Goal: Information Seeking & Learning: Learn about a topic

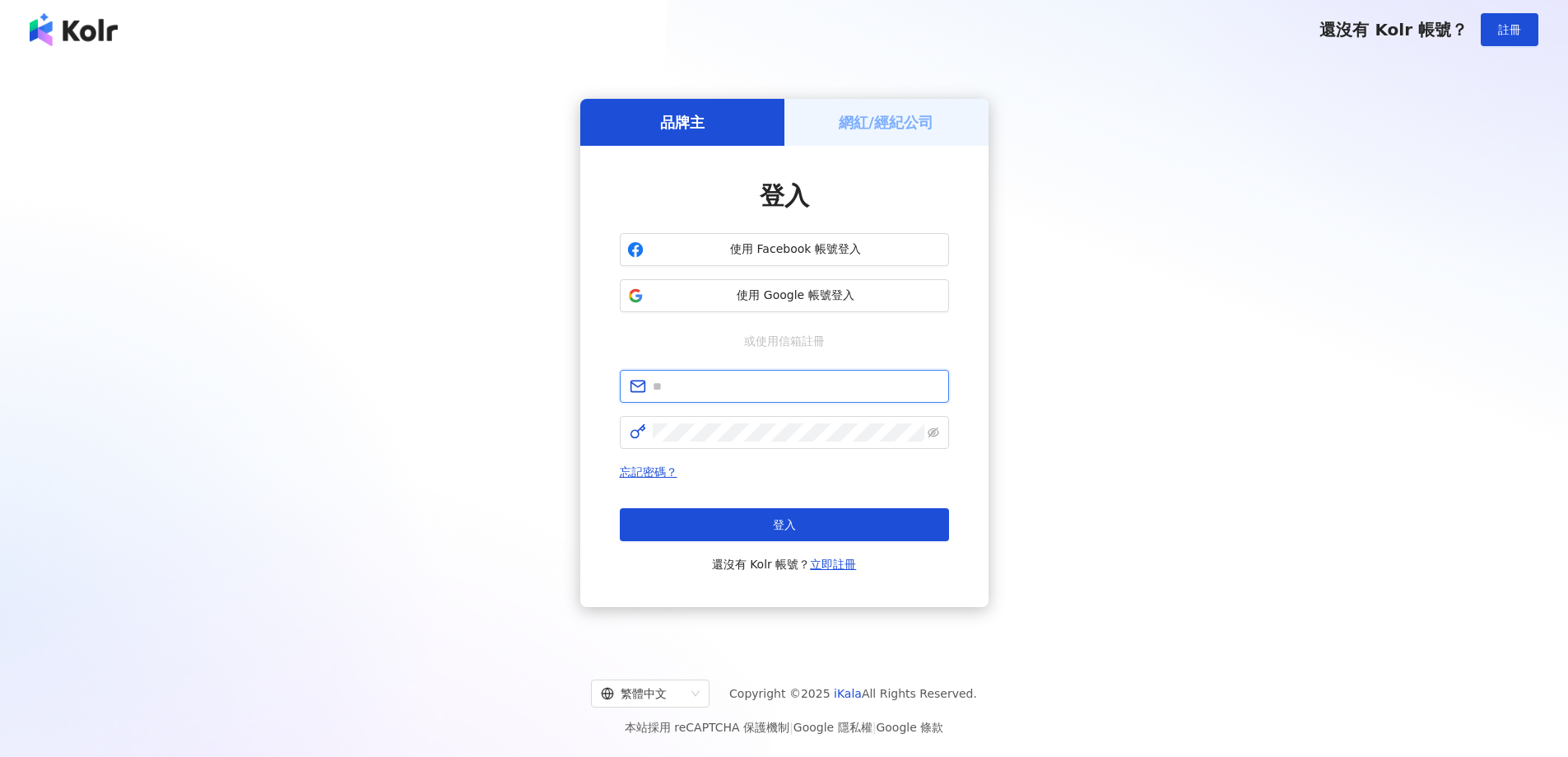
click at [782, 384] on input "text" at bounding box center [796, 386] width 286 height 18
type input "**********"
click button "登入" at bounding box center [784, 525] width 329 height 33
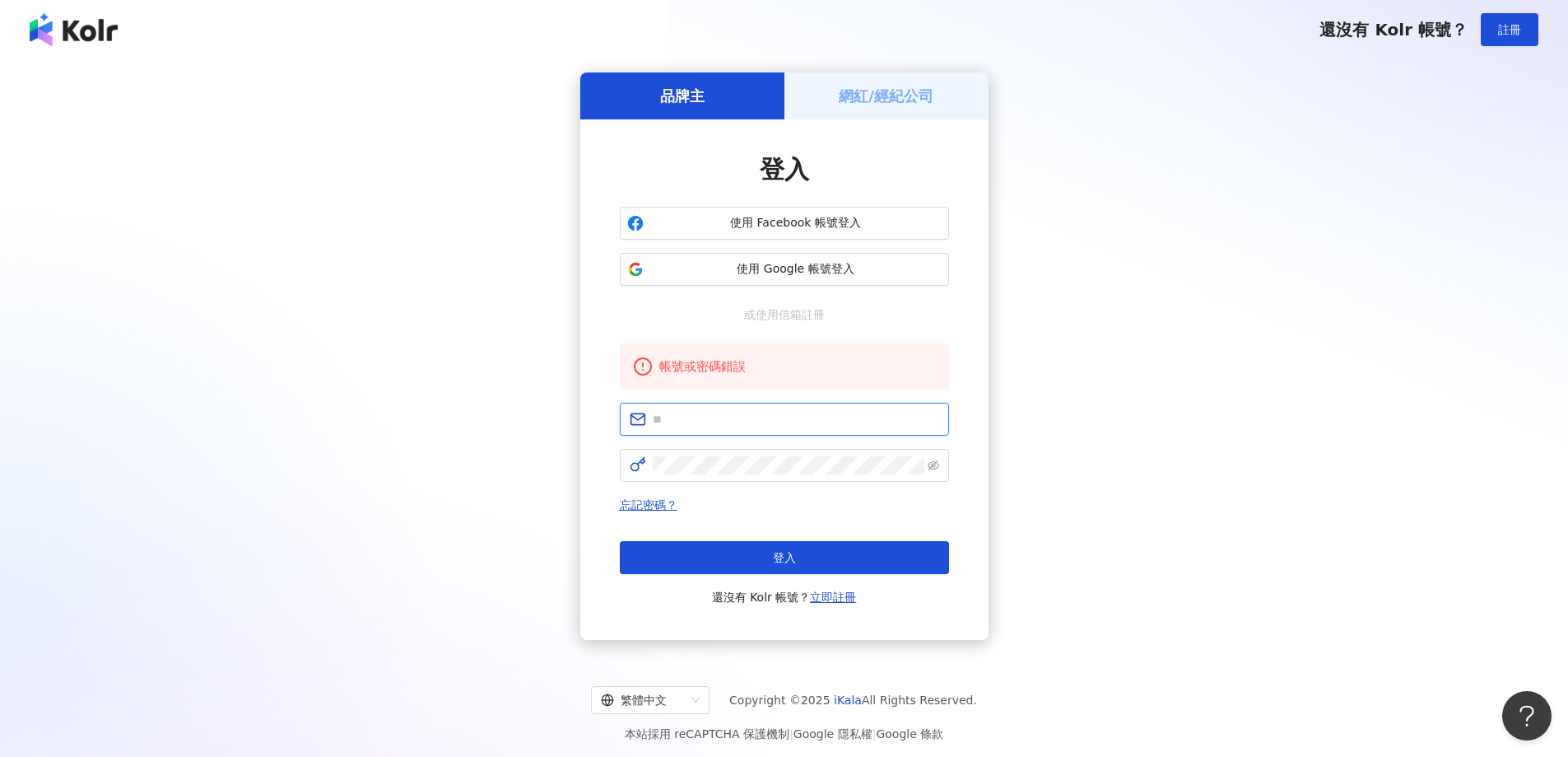
click at [722, 423] on input "text" at bounding box center [796, 419] width 286 height 18
type input "**********"
click at [1285, 485] on div "**********" at bounding box center [784, 356] width 1529 height 568
click at [779, 267] on span "使用 Google 帳號登入" at bounding box center [796, 269] width 292 height 17
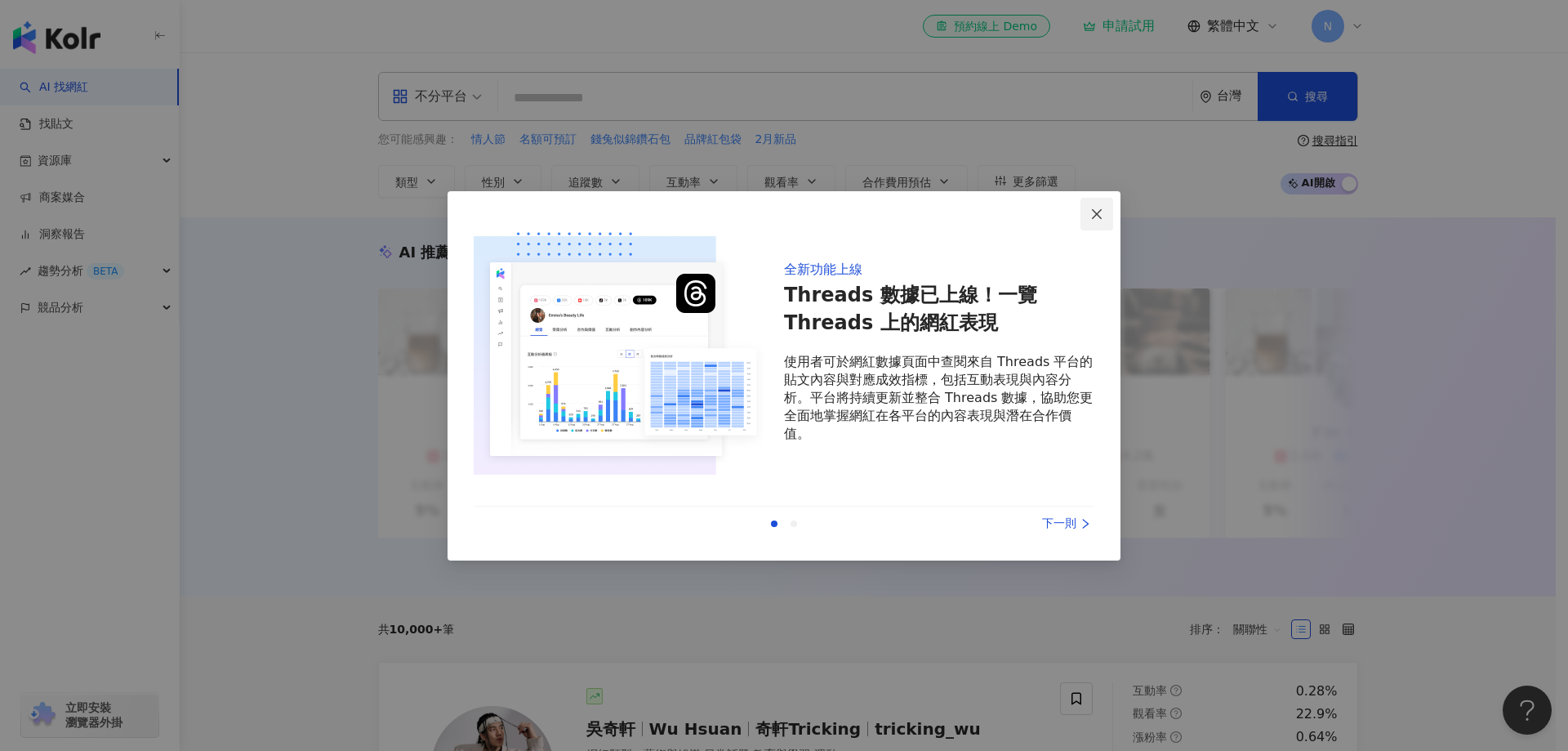
click at [1108, 208] on span "Close" at bounding box center [1097, 214] width 33 height 13
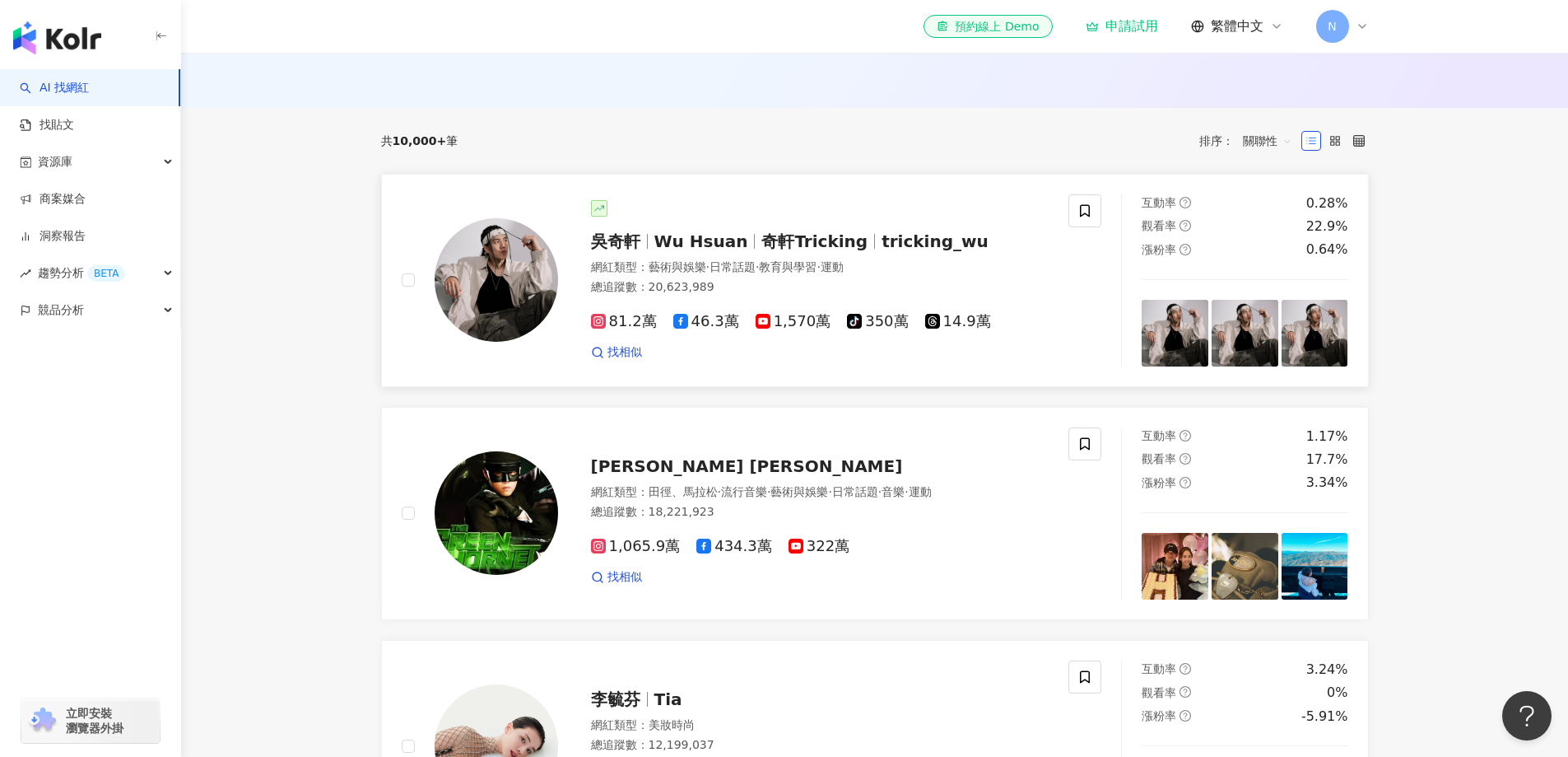
scroll to position [494, 0]
click at [719, 360] on div "找相似" at bounding box center [820, 351] width 458 height 17
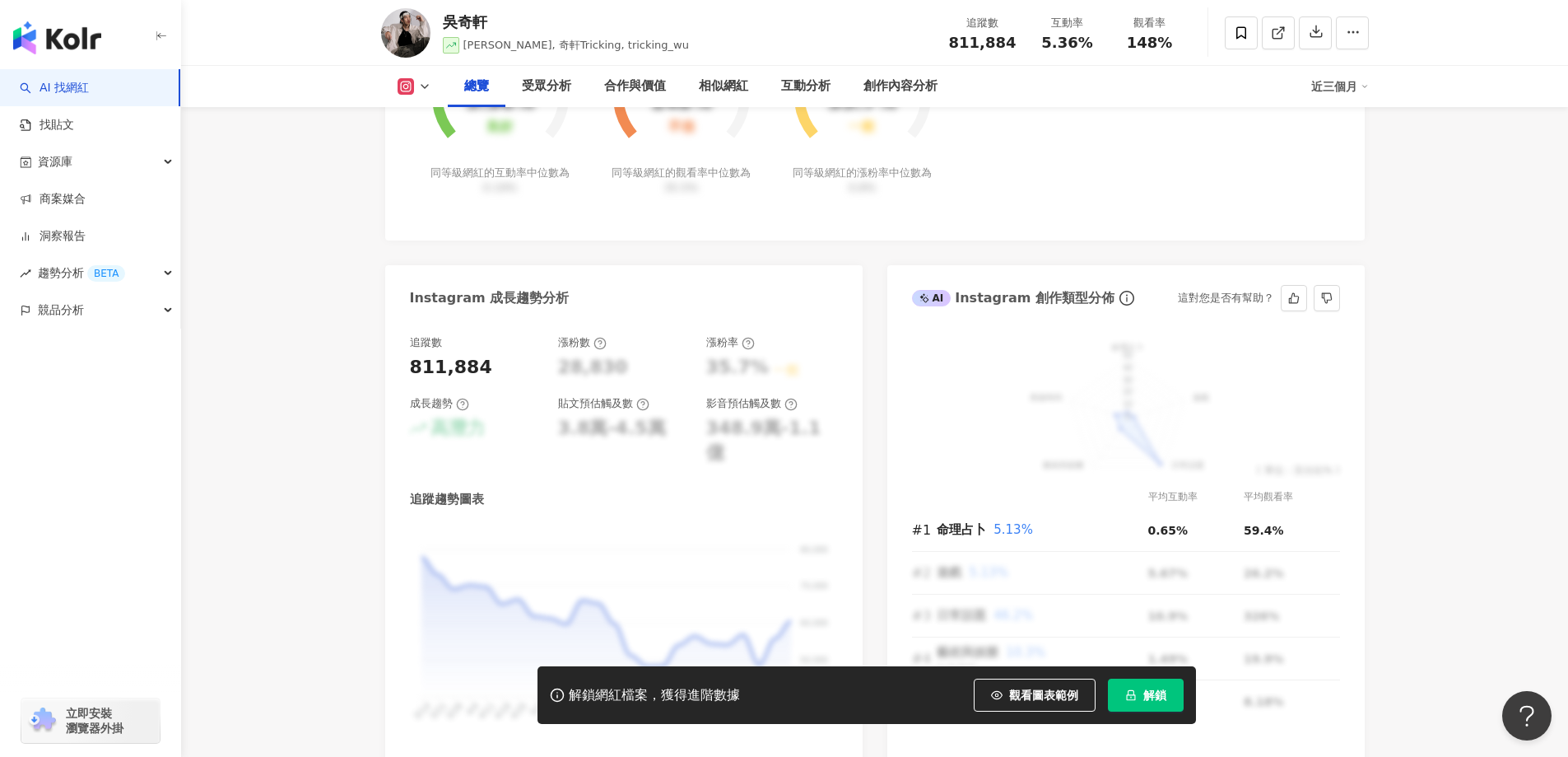
scroll to position [740, 0]
drag, startPoint x: 554, startPoint y: 408, endPoint x: 738, endPoint y: 432, distance: 185.6
click at [696, 409] on div "追蹤數 811,884 漲粉數 28,830 漲粉率 35.7% 一般 成長趨勢 高潛力 貼文預估觸及數 3.8萬-4.5萬 影音預估觸及數 348.9萬-1…" at bounding box center [624, 400] width 428 height 131
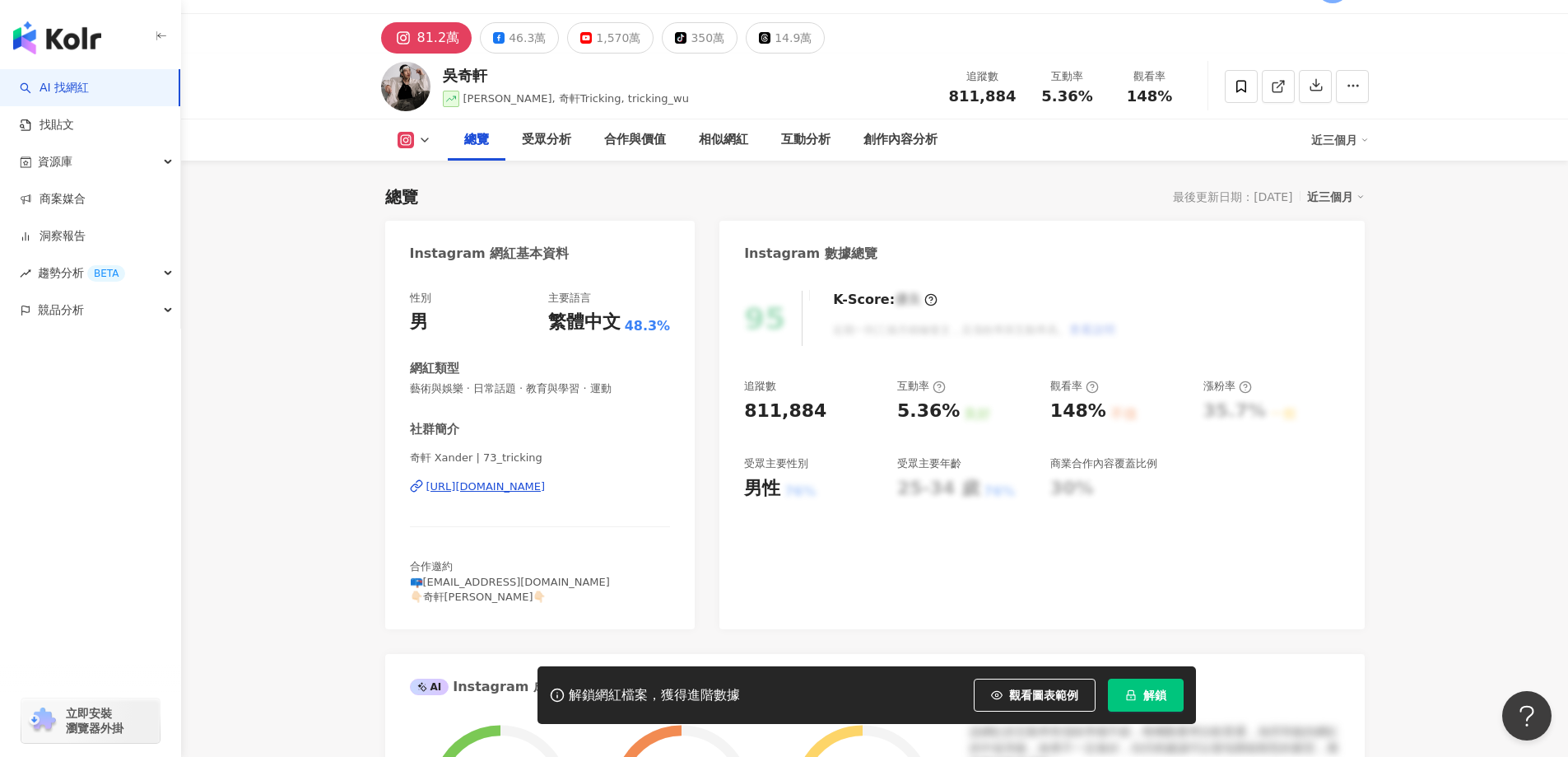
scroll to position [0, 0]
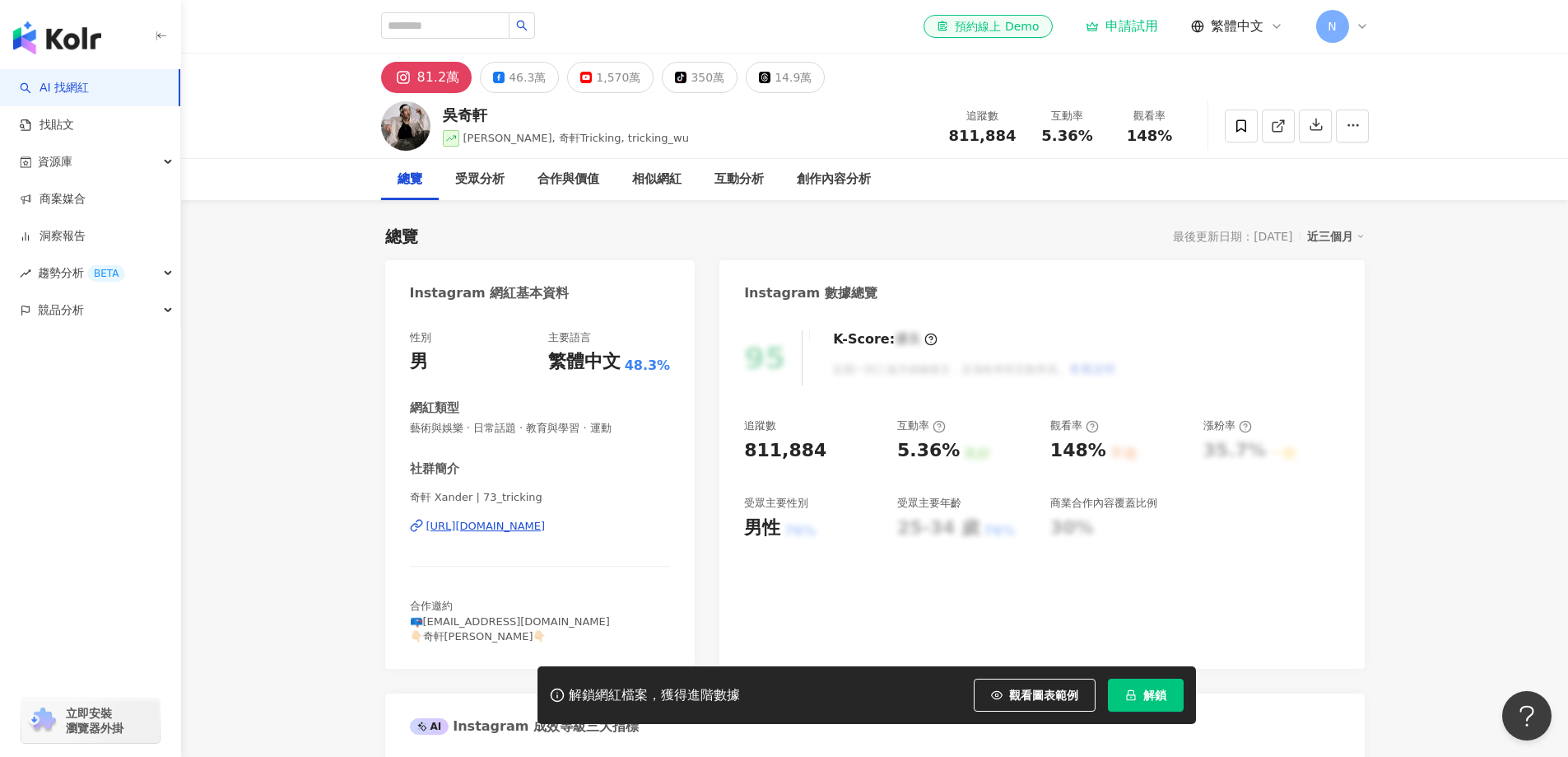
click at [52, 94] on link "AI 找網紅" at bounding box center [54, 87] width 69 height 17
click at [423, 24] on input "search" at bounding box center [445, 25] width 128 height 26
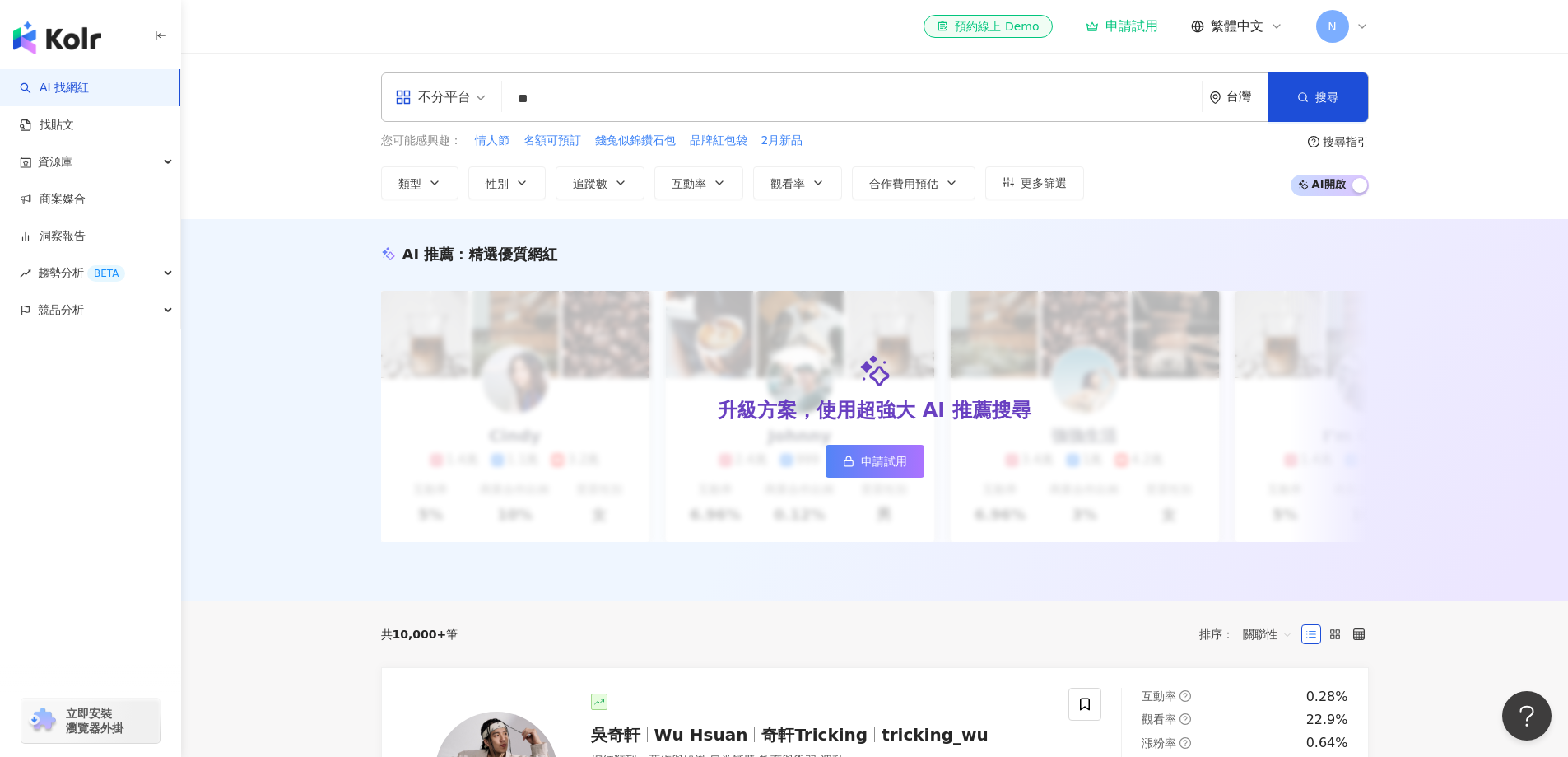
type input "*"
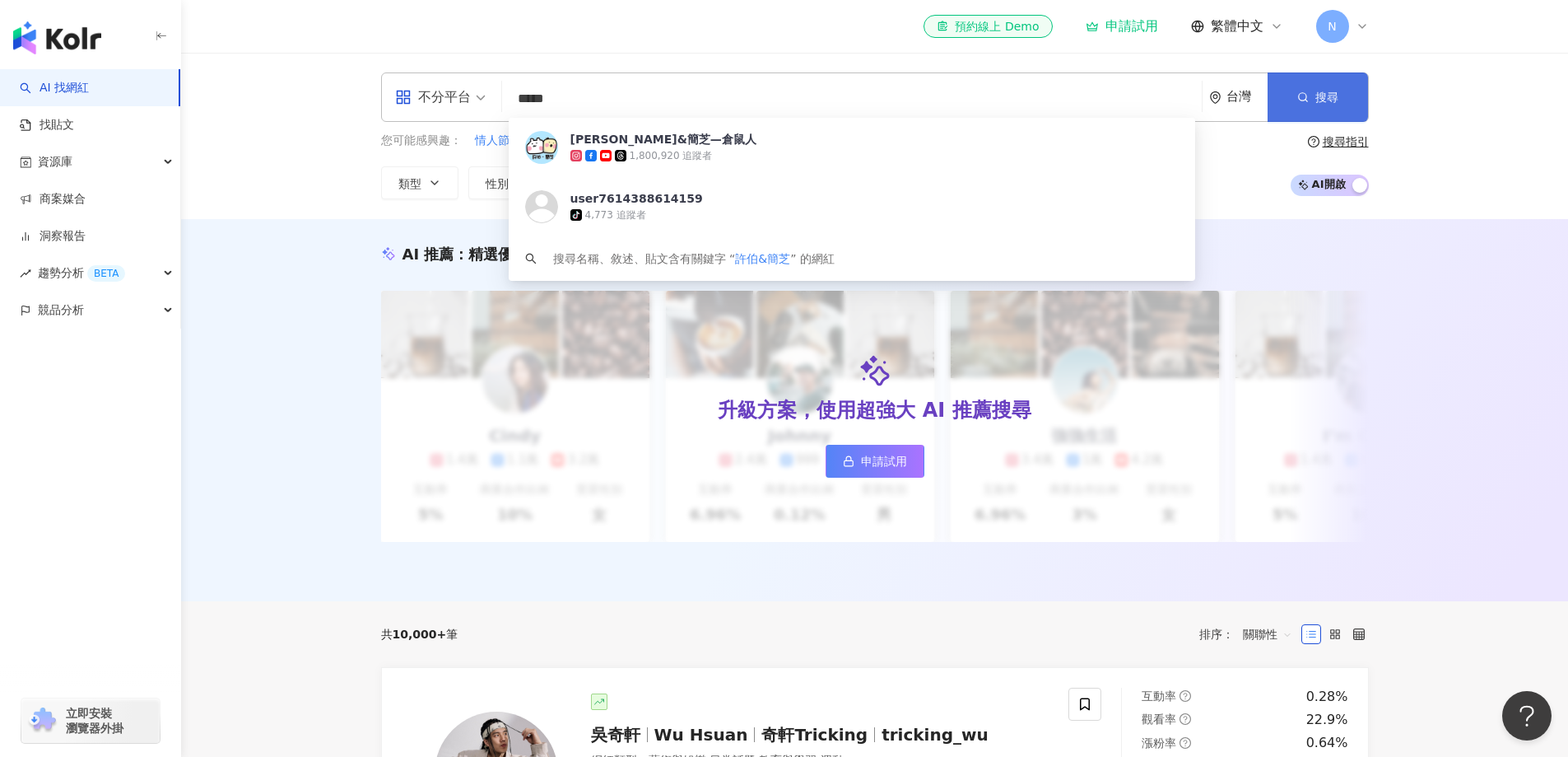
type input "*****"
click at [1313, 93] on button "搜尋" at bounding box center [1317, 97] width 100 height 50
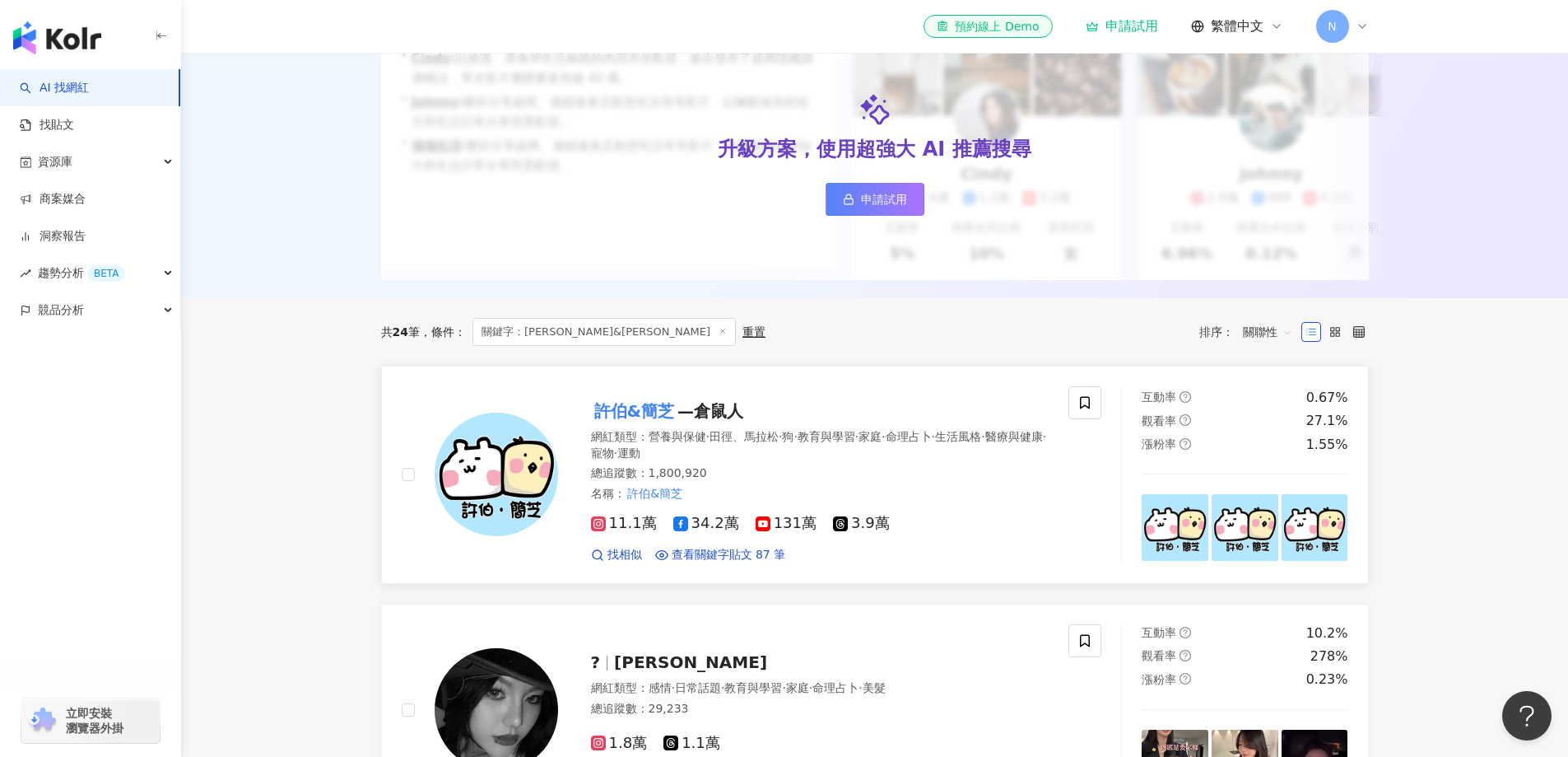
scroll to position [246, 0]
click at [651, 417] on mark "許伯&簡芝" at bounding box center [634, 410] width 86 height 26
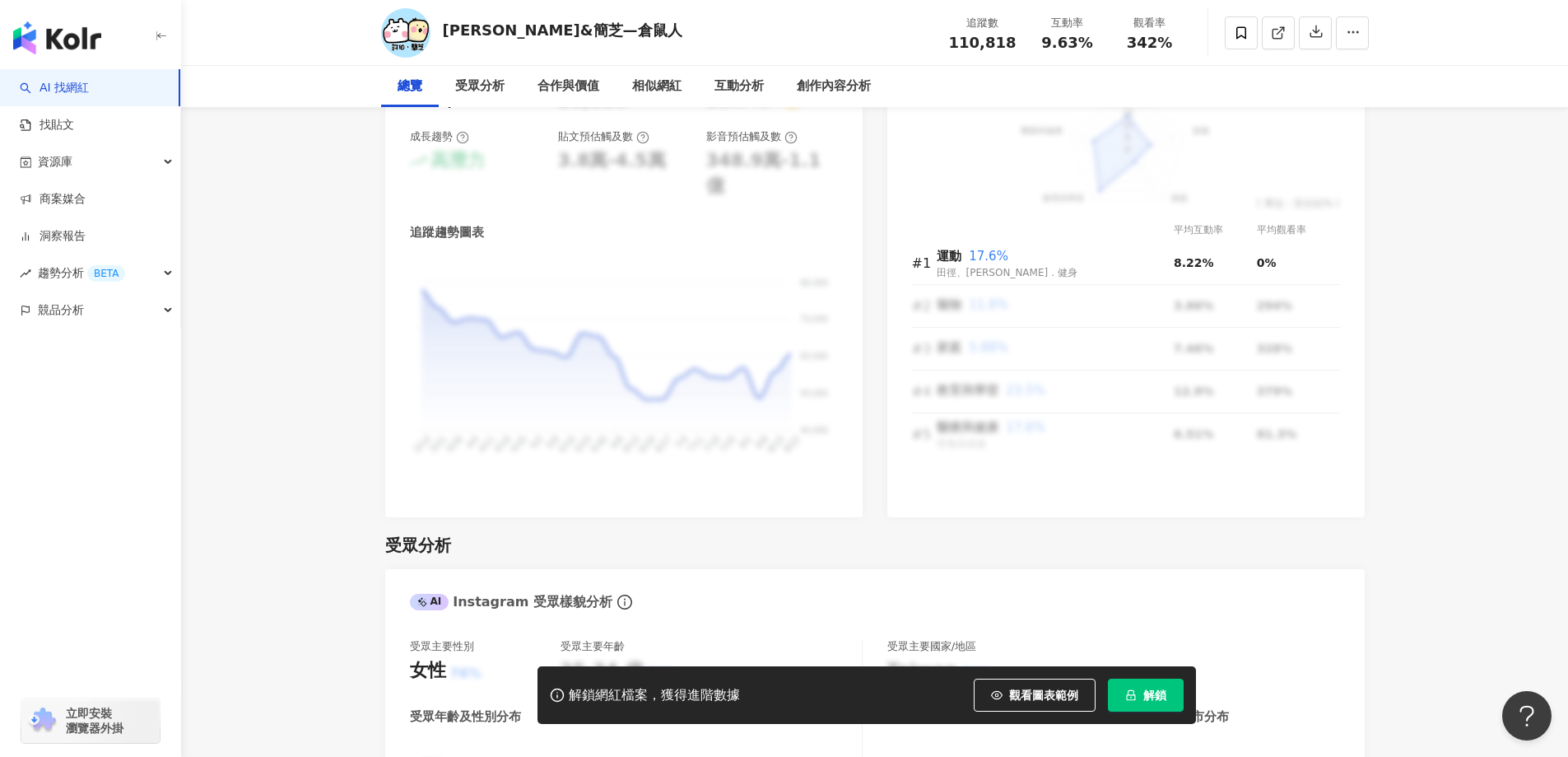
scroll to position [1052, 0]
